Goal: Information Seeking & Learning: Learn about a topic

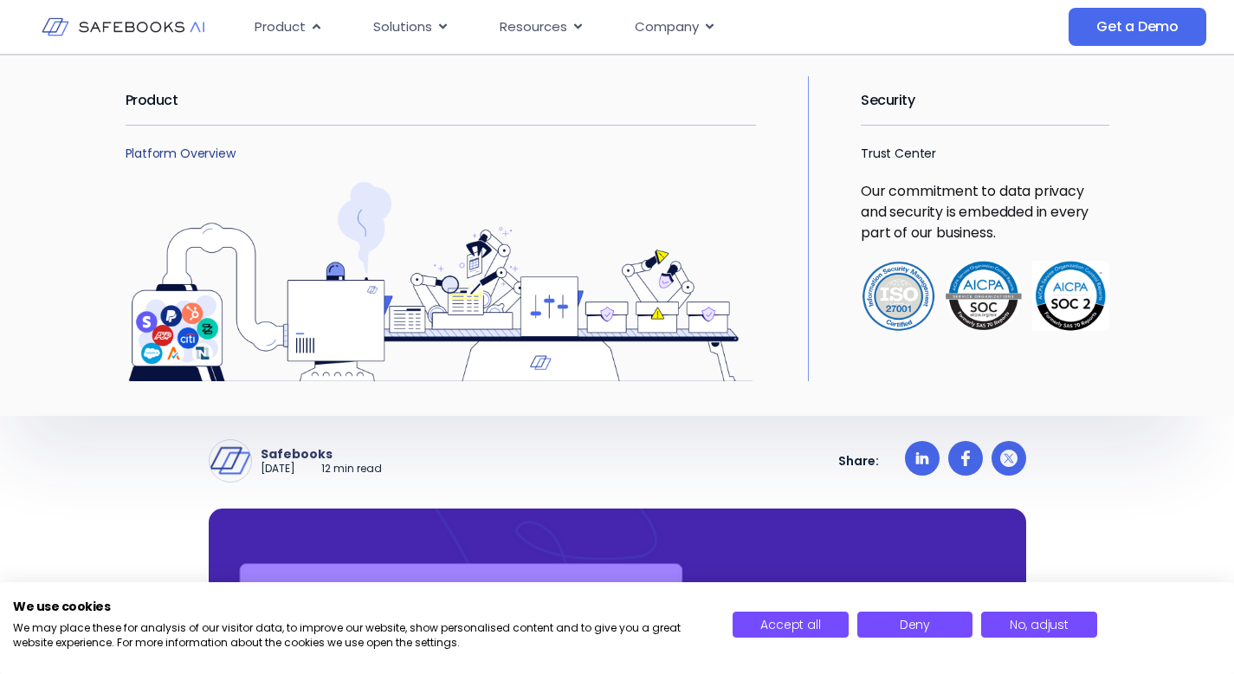
click at [190, 152] on link "Platform Overview" at bounding box center [181, 153] width 110 height 17
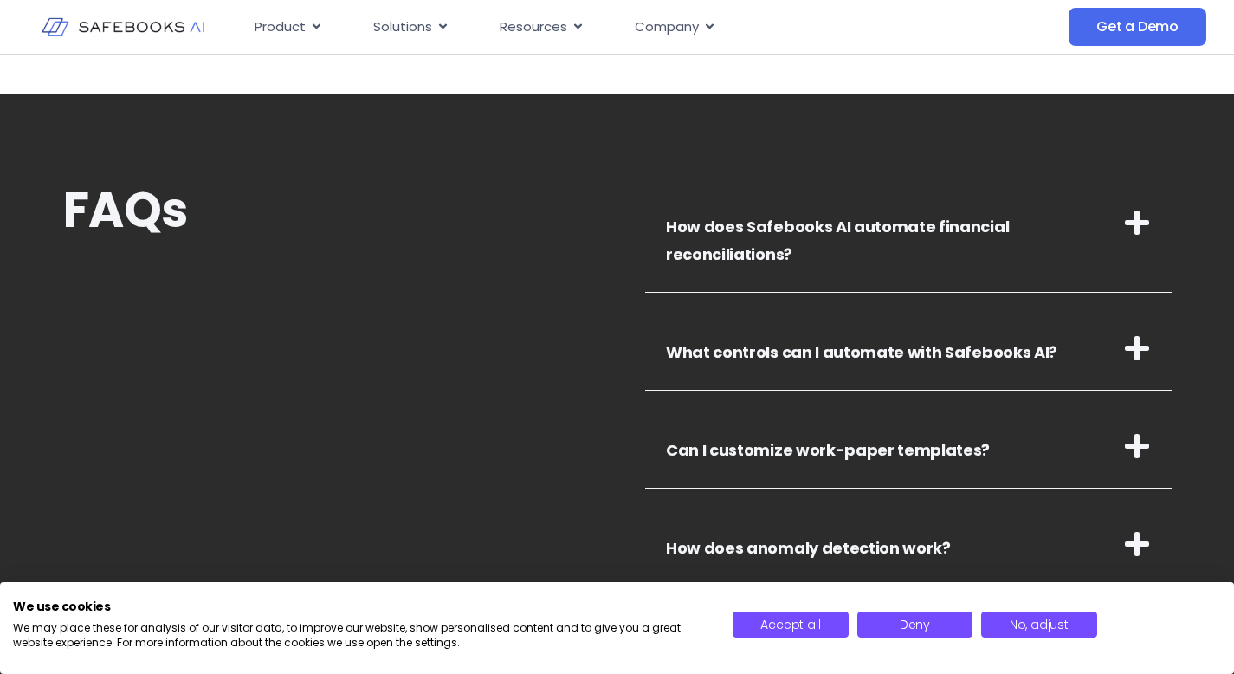
scroll to position [5790, 0]
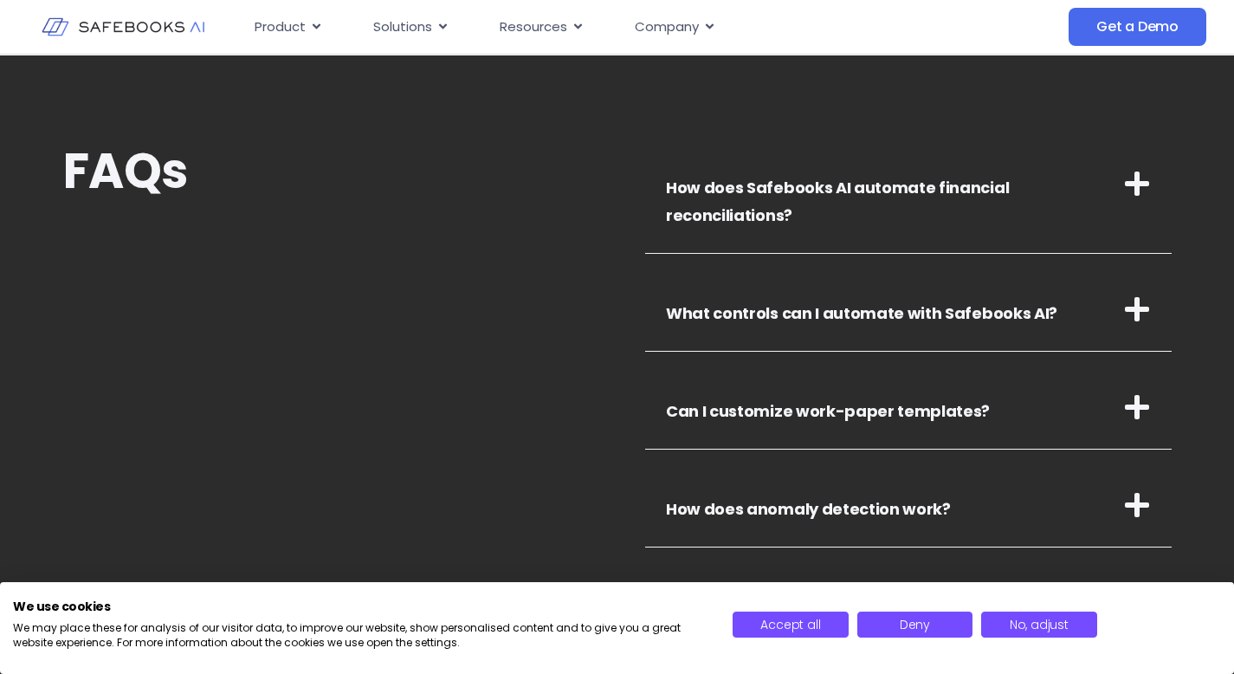
click at [780, 190] on link "How does Safebooks AI automate financial reconciliations?" at bounding box center [837, 201] width 343 height 49
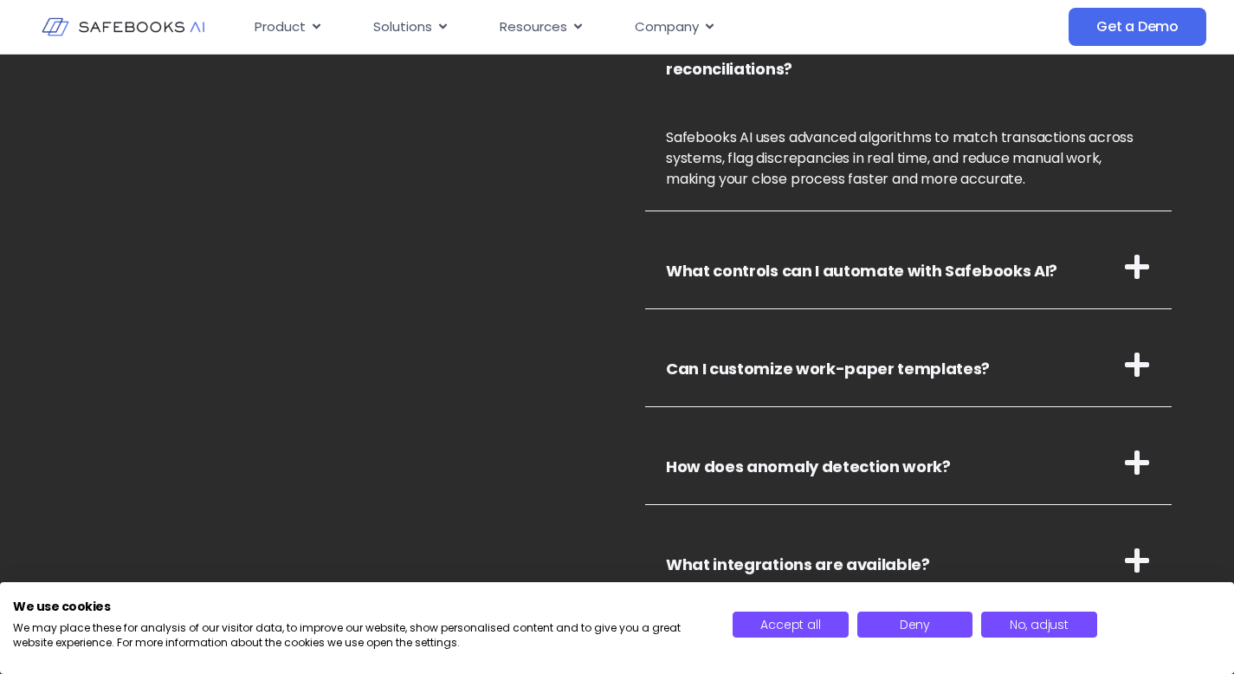
scroll to position [5945, 0]
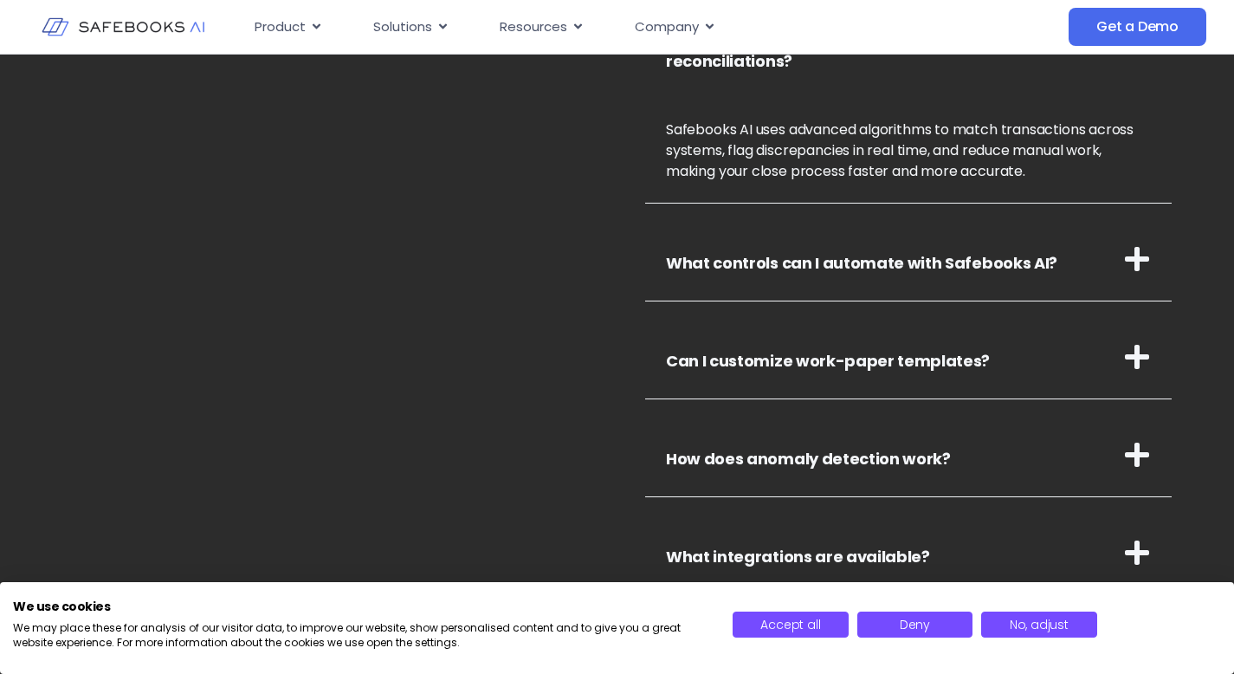
click at [770, 261] on link "What controls can I automate with Safebooks AI?" at bounding box center [861, 263] width 391 height 22
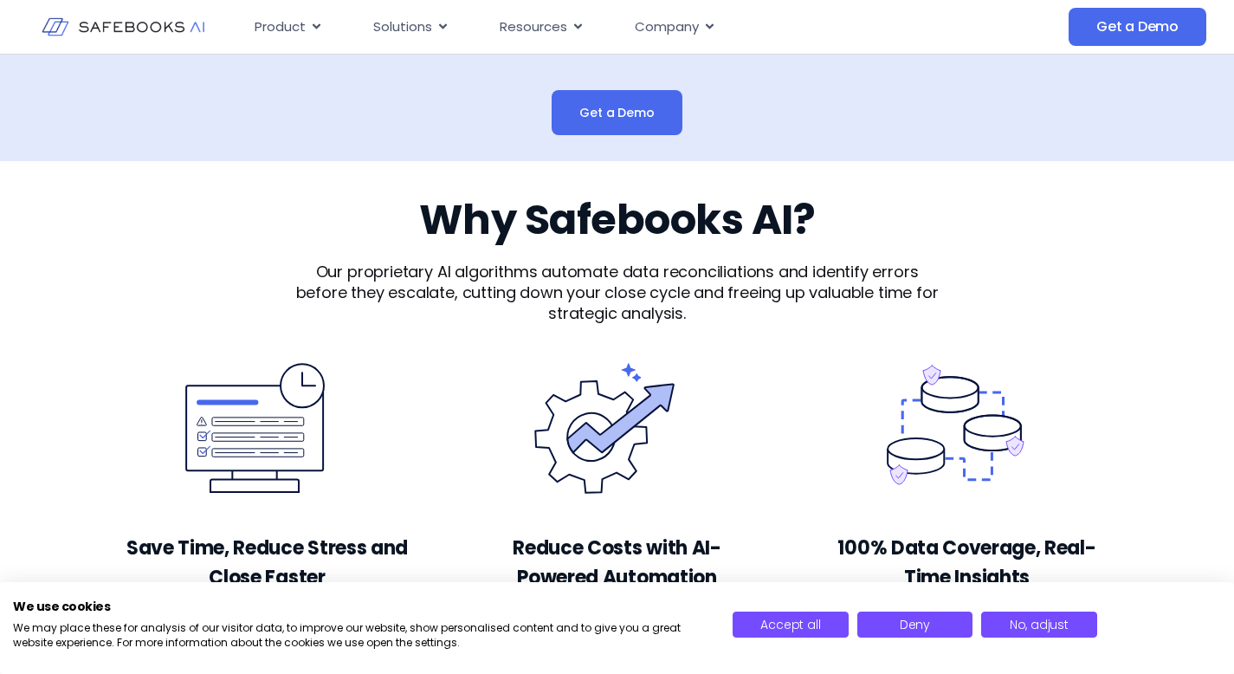
scroll to position [3901, 0]
